Goal: Transaction & Acquisition: Purchase product/service

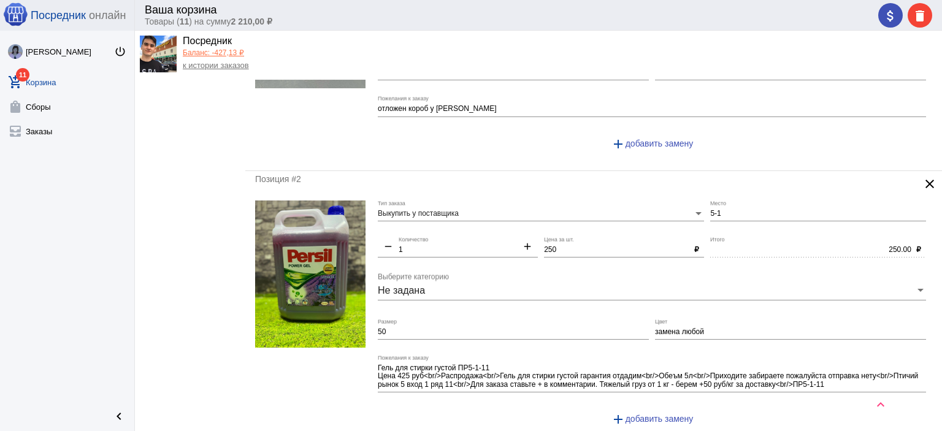
scroll to position [245, 0]
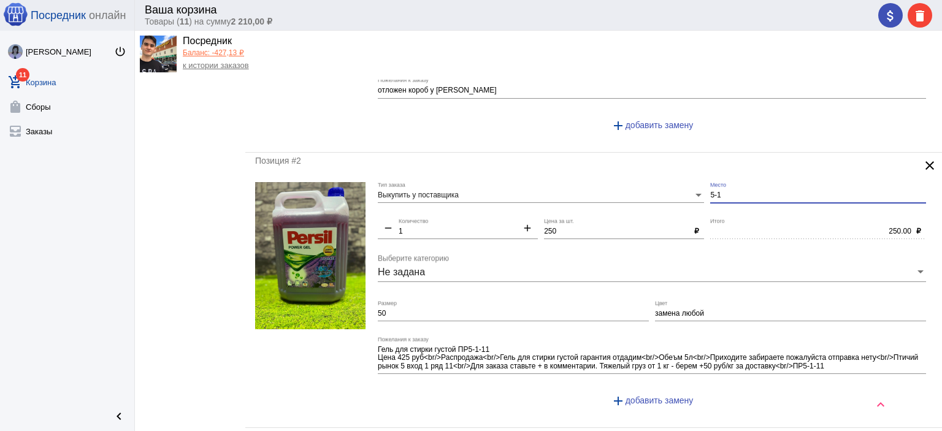
drag, startPoint x: 729, startPoint y: 193, endPoint x: 691, endPoint y: 193, distance: 38.0
click at [692, 193] on div "Выкупить у поставщика Тип заказа 5-1 Место remove 1 Количество add 250 Цена за …" at bounding box center [655, 300] width 554 height 236
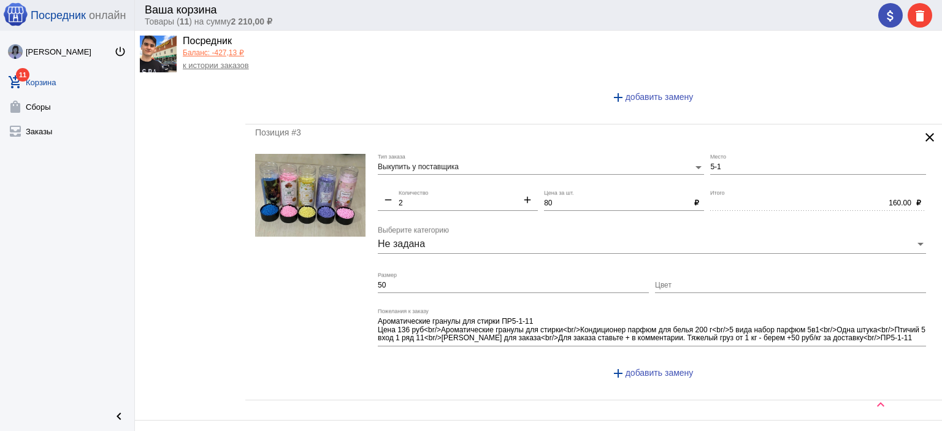
scroll to position [552, 0]
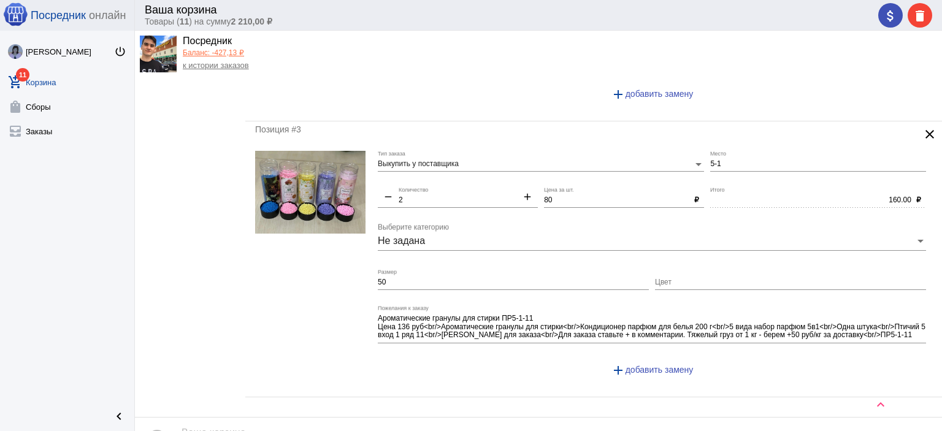
type input "1-1"
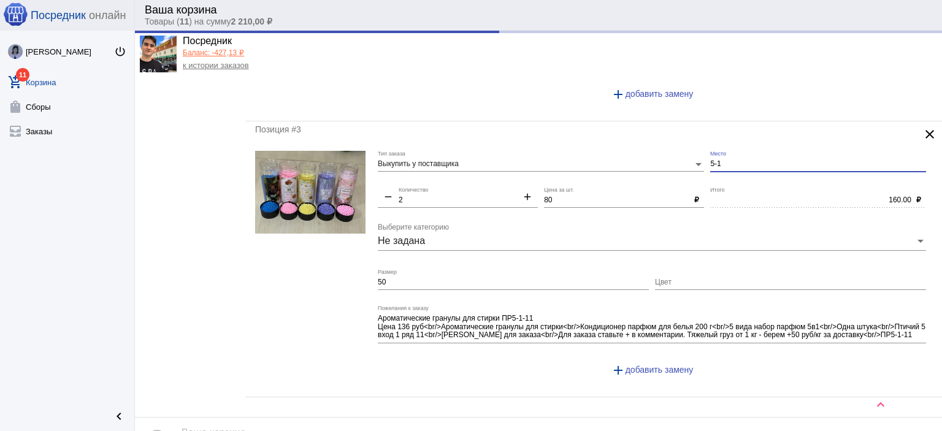
drag, startPoint x: 719, startPoint y: 158, endPoint x: 696, endPoint y: 153, distance: 23.2
click at [697, 156] on div "Выкупить у поставщика Тип заказа 5-1 Место remove 2 Количество add 80 Цена за ш…" at bounding box center [655, 269] width 554 height 236
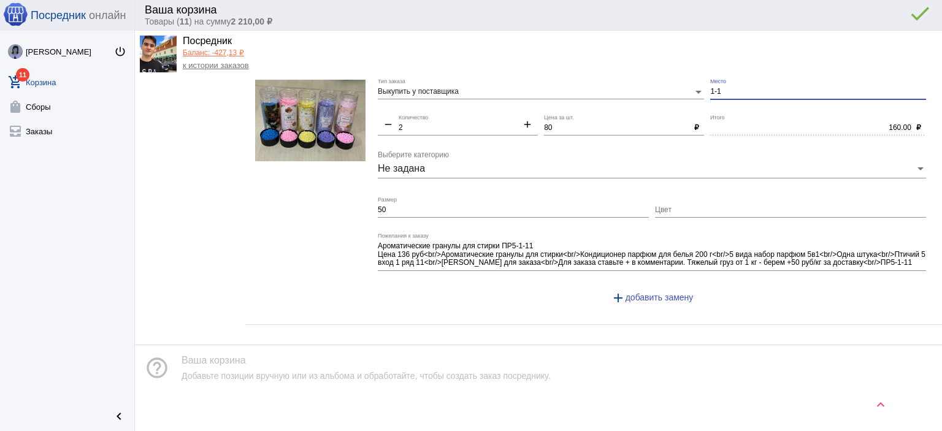
scroll to position [625, 0]
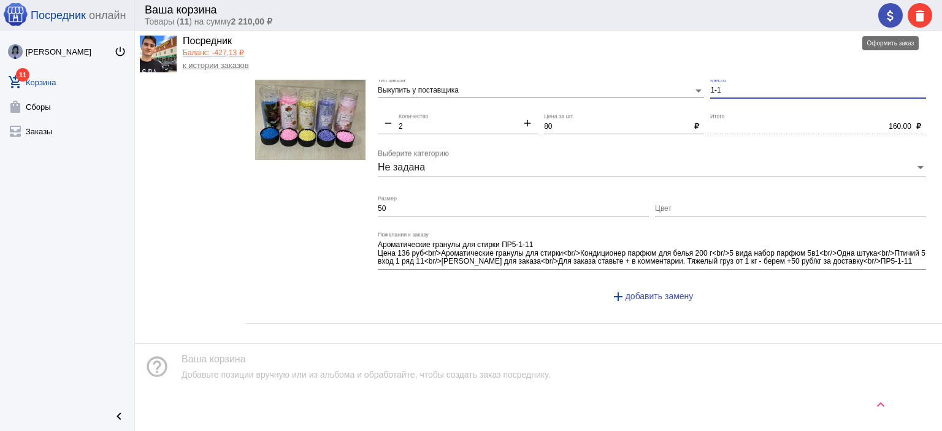
type input "1-1"
click at [888, 14] on div "attach_money delete" at bounding box center [905, 15] width 54 height 25
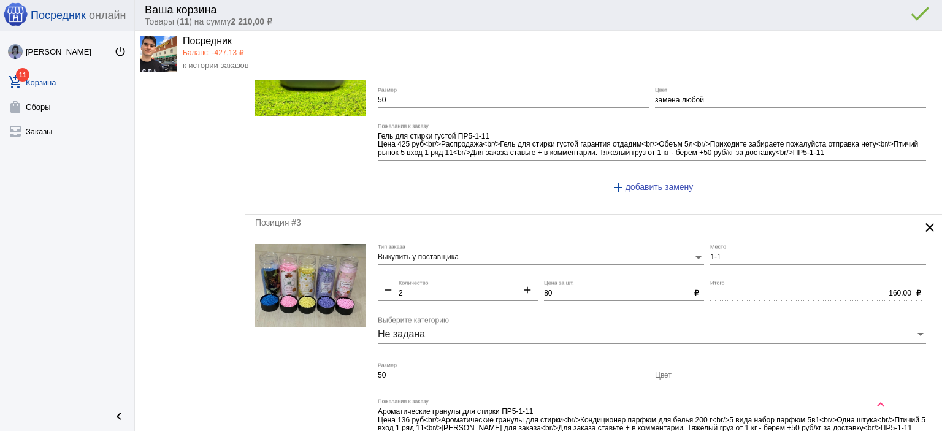
scroll to position [442, 0]
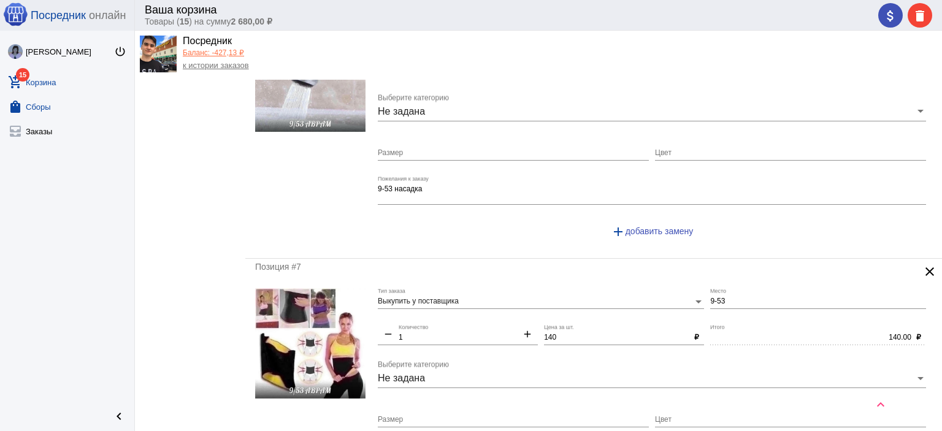
scroll to position [1533, 0]
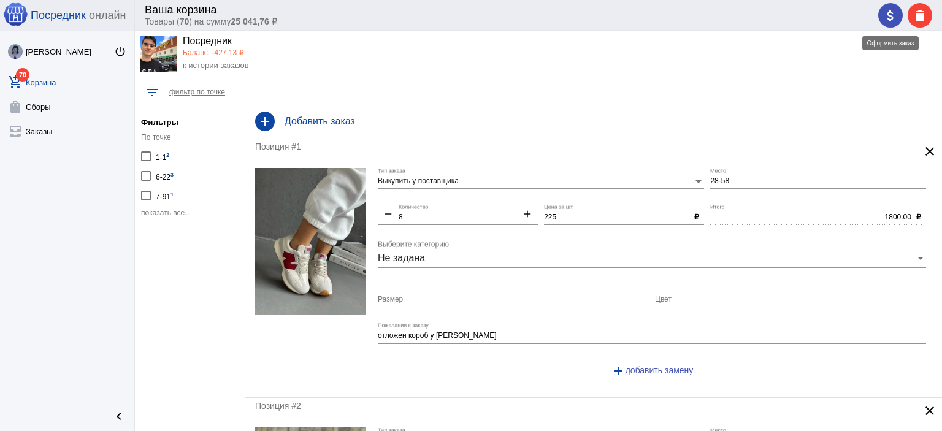
click at [890, 15] on mat-icon "attach_money" at bounding box center [890, 16] width 15 height 15
